Goal: Task Accomplishment & Management: Use online tool/utility

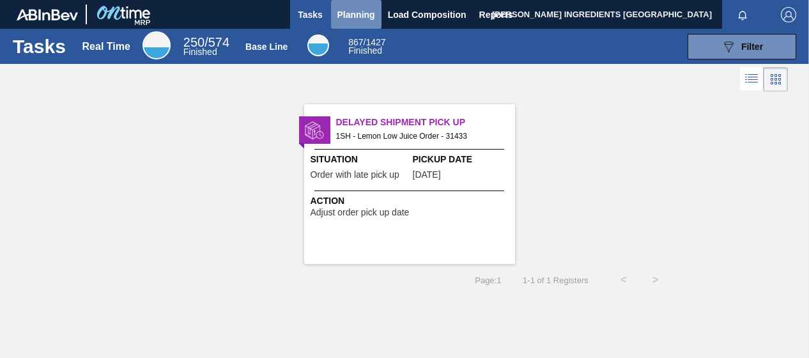
click at [369, 10] on span "Planning" at bounding box center [356, 14] width 38 height 15
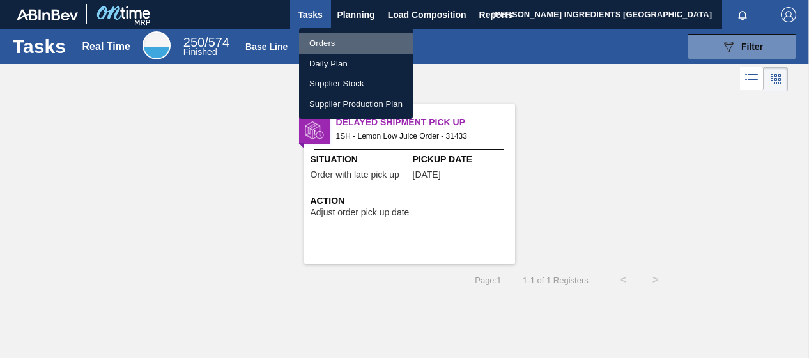
click at [338, 42] on li "Orders" at bounding box center [356, 43] width 114 height 20
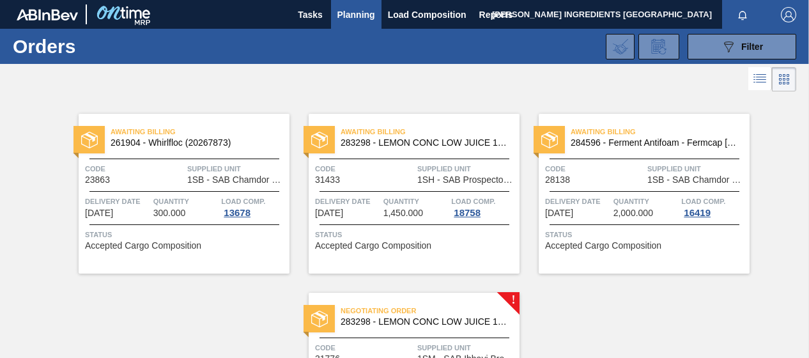
scroll to position [141, 0]
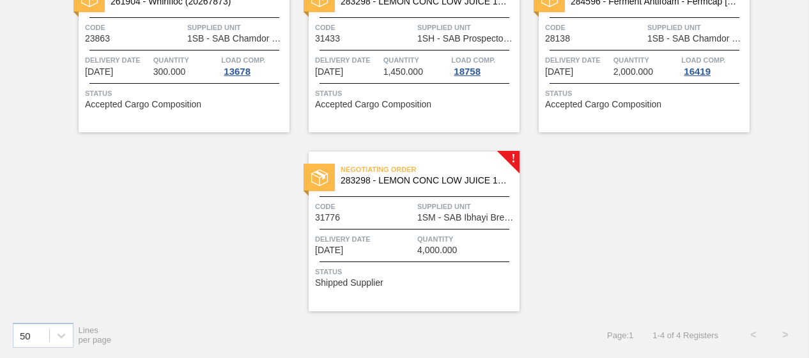
click at [438, 248] on span "4,000.000" at bounding box center [437, 250] width 40 height 10
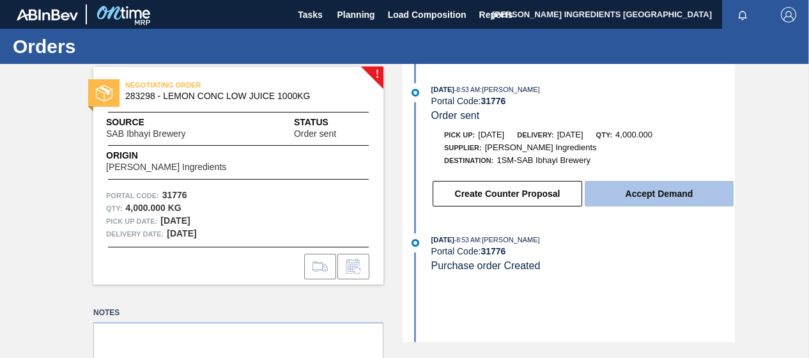
click at [657, 194] on button "Accept Demand" at bounding box center [658, 194] width 149 height 26
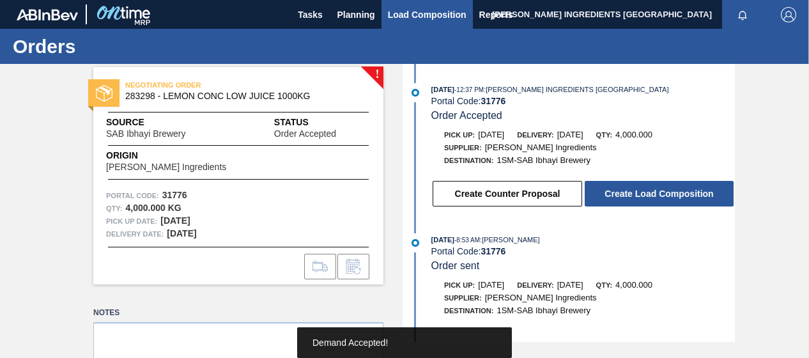
click at [398, 15] on span "Load Composition" at bounding box center [427, 14] width 79 height 15
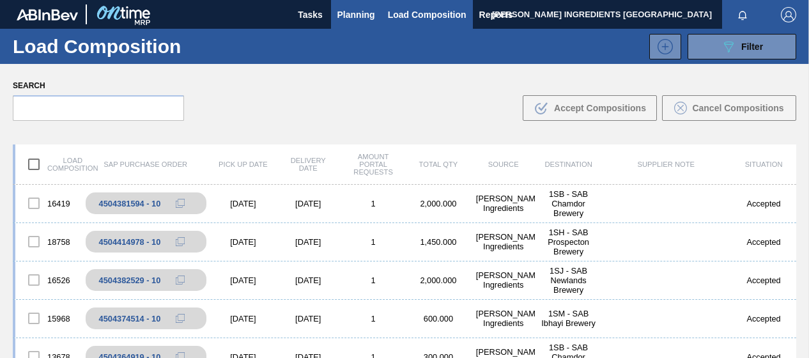
click at [355, 11] on span "Planning" at bounding box center [356, 14] width 38 height 15
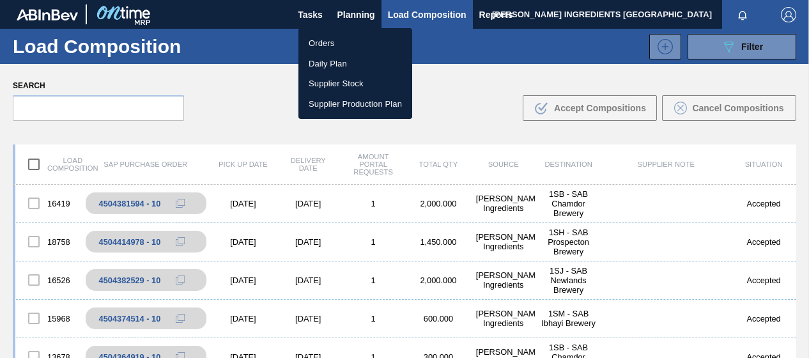
click at [328, 43] on li "Orders" at bounding box center [355, 43] width 114 height 20
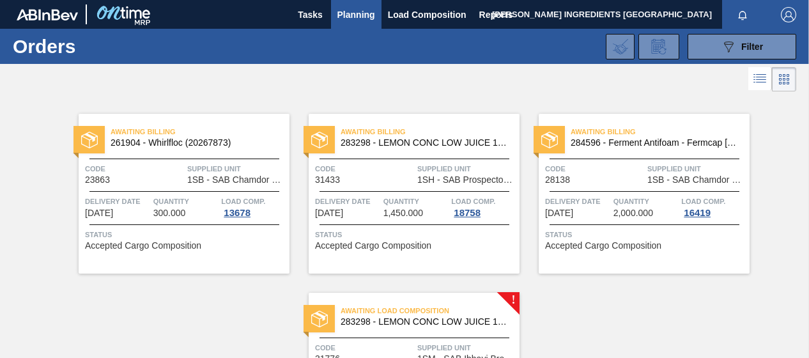
click at [436, 312] on span "Awaiting Load Composition" at bounding box center [429, 310] width 179 height 13
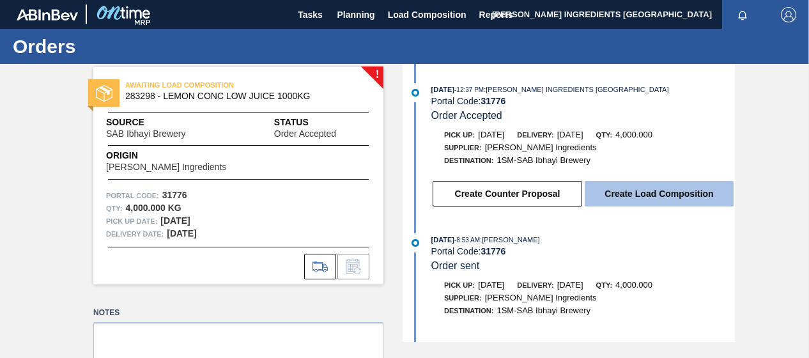
click at [617, 202] on button "Create Load Composition" at bounding box center [658, 194] width 149 height 26
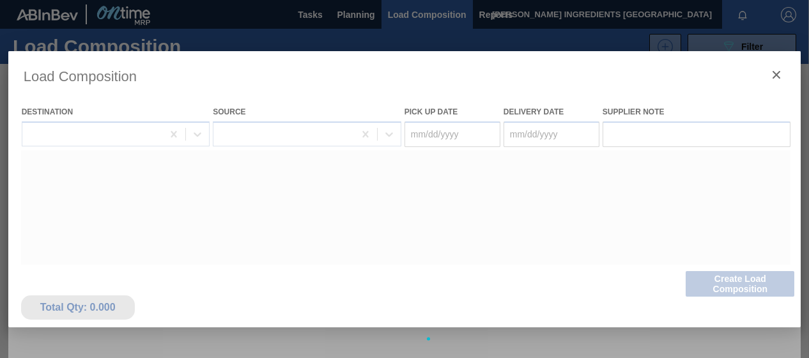
type Date "10/01/2025"
type Date "[DATE]"
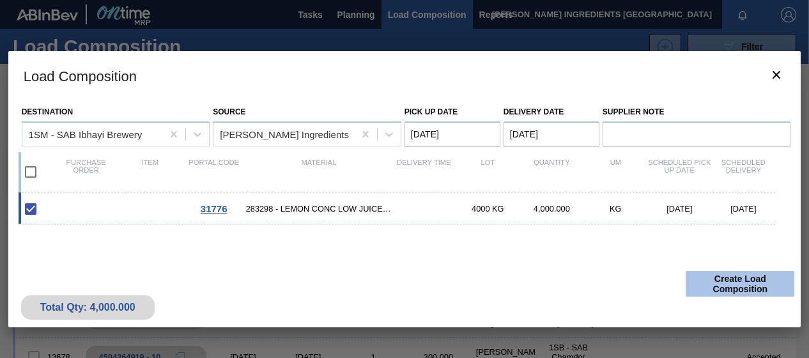
click at [731, 283] on button "Create Load Composition" at bounding box center [739, 284] width 109 height 26
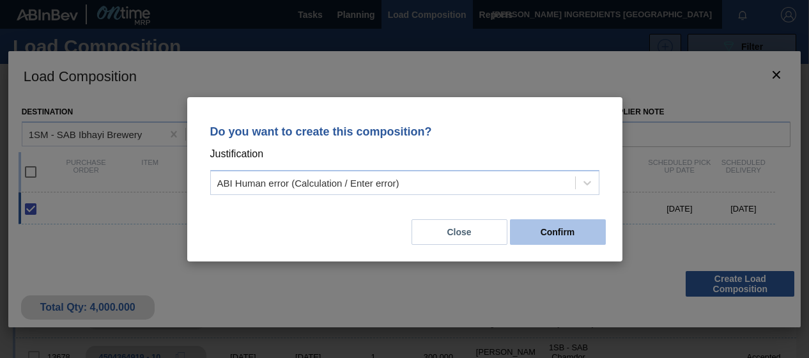
click at [557, 231] on button "Confirm" at bounding box center [558, 232] width 96 height 26
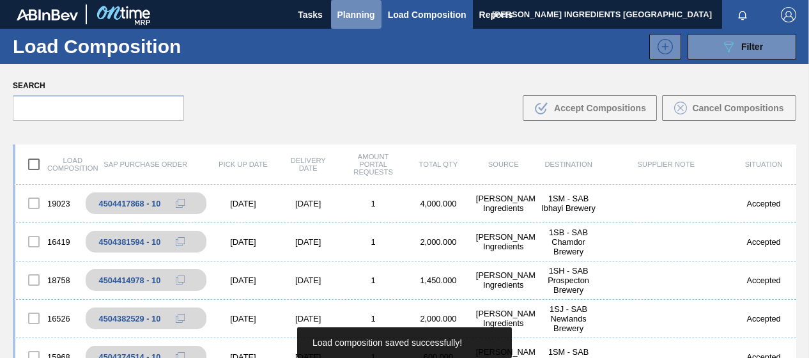
click at [360, 15] on span "Planning" at bounding box center [356, 14] width 38 height 15
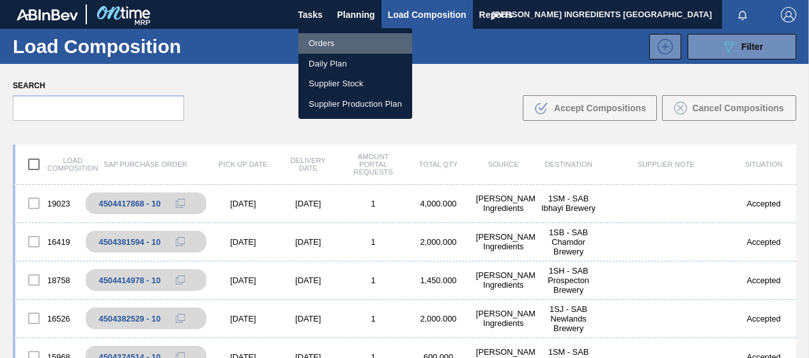
click at [328, 39] on li "Orders" at bounding box center [355, 43] width 114 height 20
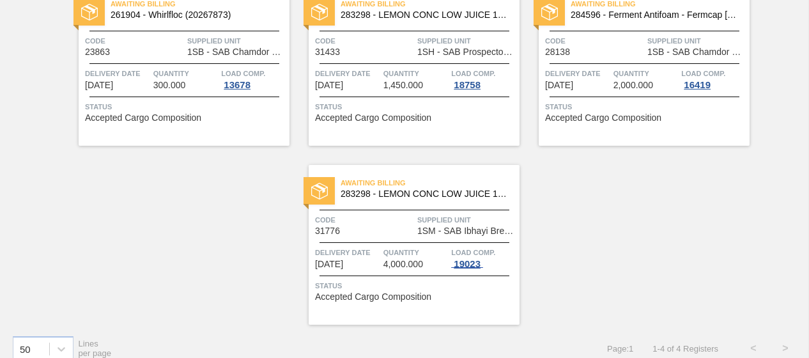
scroll to position [141, 0]
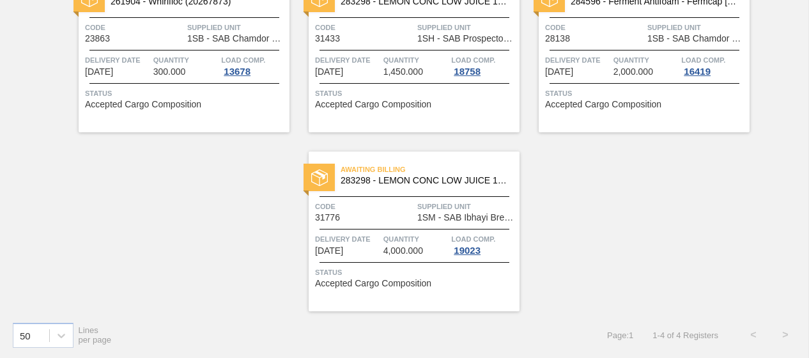
click at [396, 244] on span "Quantity" at bounding box center [415, 239] width 65 height 13
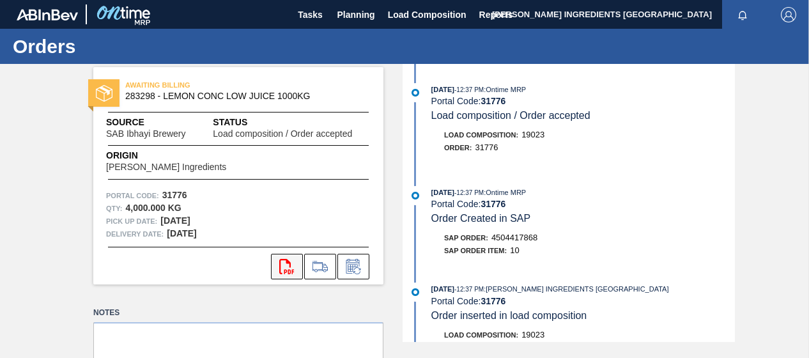
click at [286, 266] on icon "svg{fill:#ff0000}" at bounding box center [286, 266] width 15 height 15
